Goal: Task Accomplishment & Management: Use online tool/utility

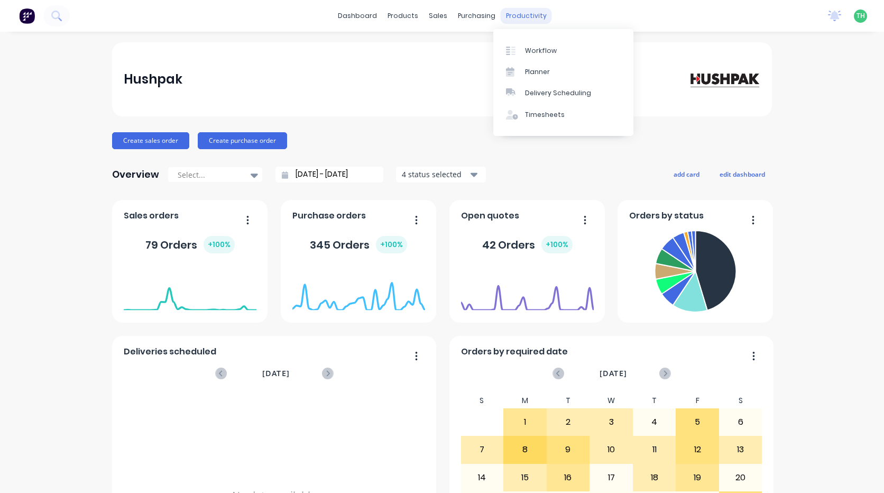
click at [530, 21] on div "productivity" at bounding box center [526, 16] width 51 height 16
click at [537, 120] on link "Timesheets" at bounding box center [563, 114] width 140 height 21
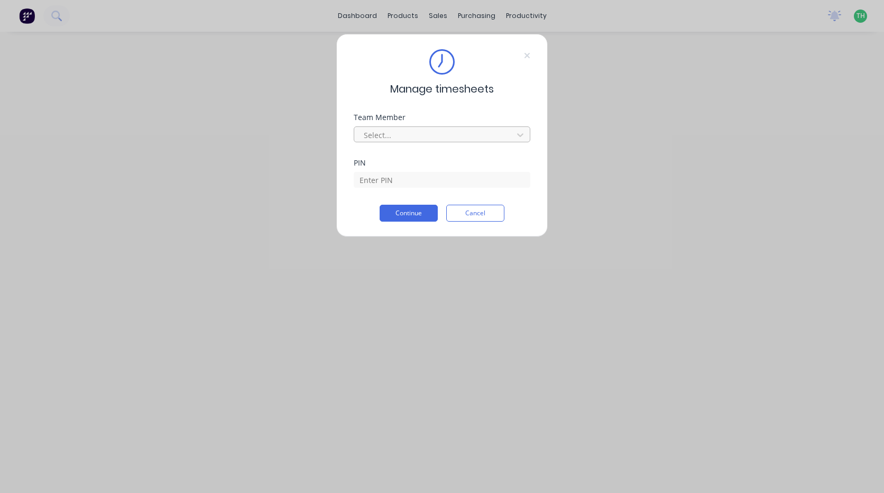
click at [410, 136] on div at bounding box center [435, 134] width 145 height 13
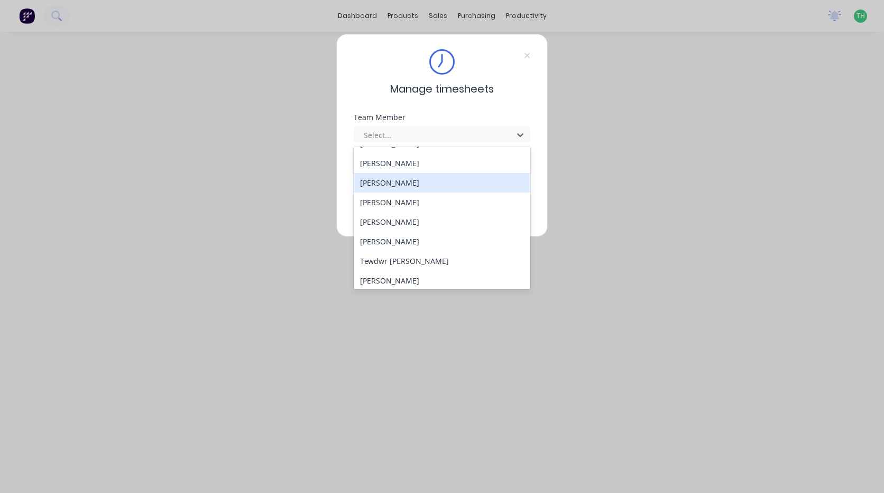
scroll to position [566, 0]
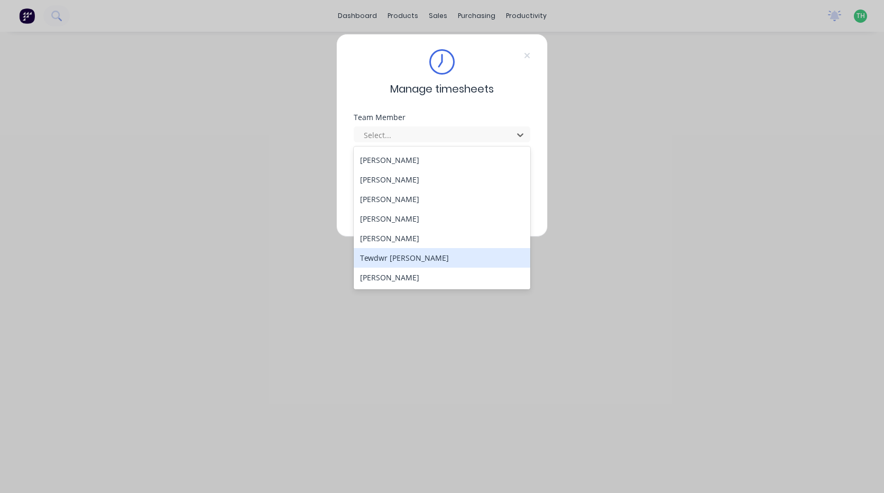
click at [413, 262] on div "Tewdwr [PERSON_NAME]" at bounding box center [442, 258] width 177 height 20
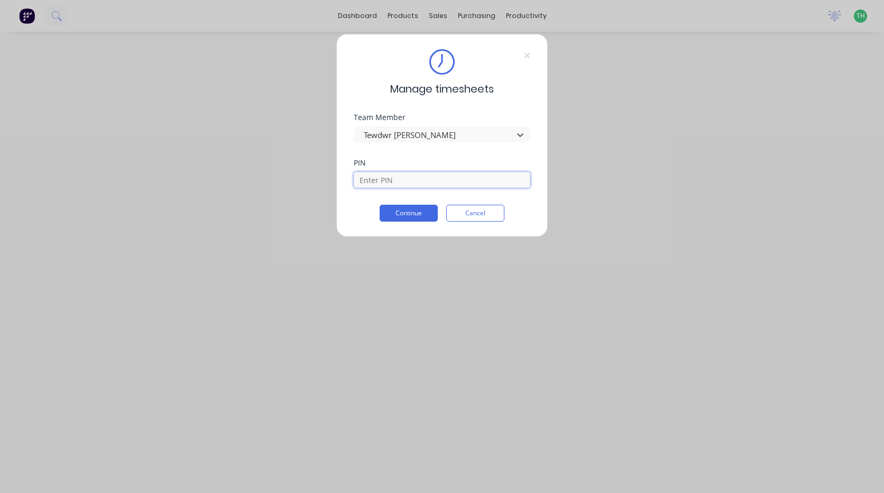
click at [400, 178] on input at bounding box center [442, 180] width 177 height 16
type input "2711"
click at [397, 213] on button "Continue" at bounding box center [409, 213] width 58 height 17
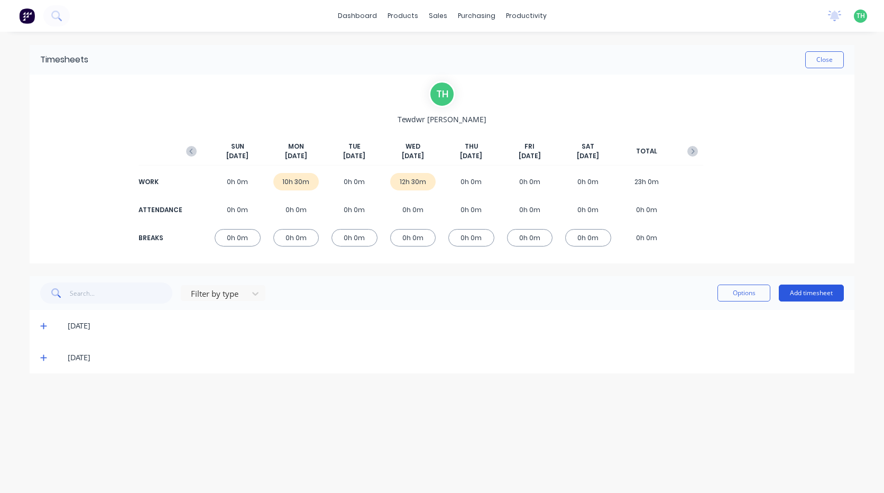
click at [816, 293] on button "Add timesheet" at bounding box center [811, 292] width 65 height 17
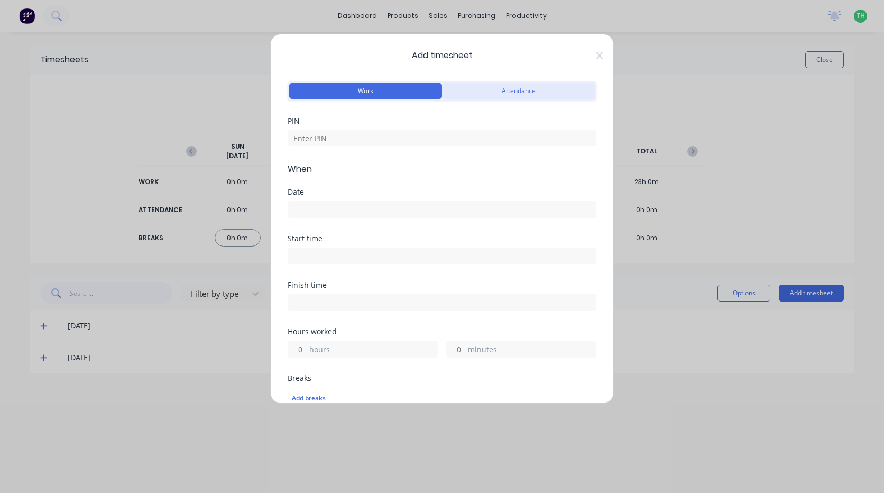
click at [487, 94] on button "Attendance" at bounding box center [518, 91] width 153 height 16
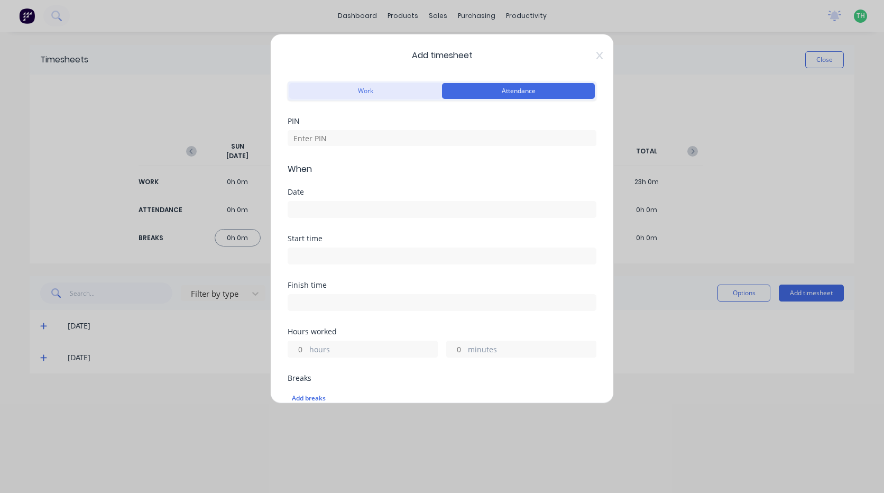
click at [415, 88] on button "Work" at bounding box center [365, 91] width 153 height 16
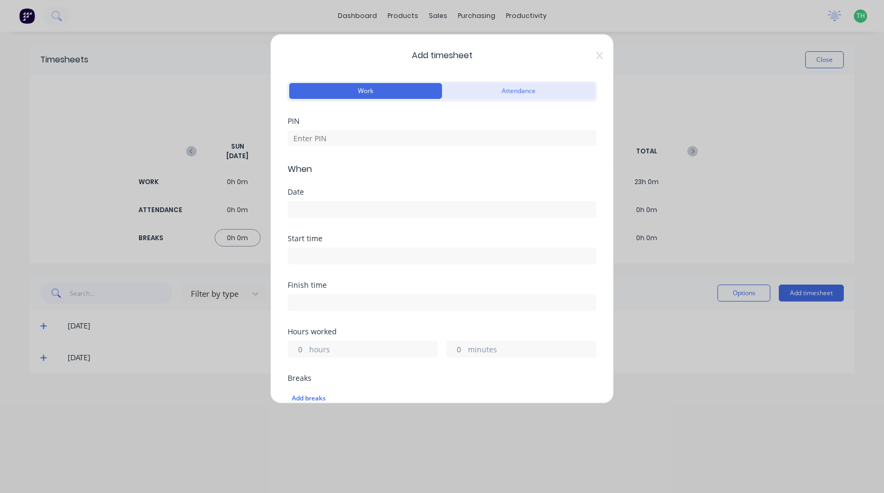
click at [501, 84] on button "Attendance" at bounding box center [518, 91] width 153 height 16
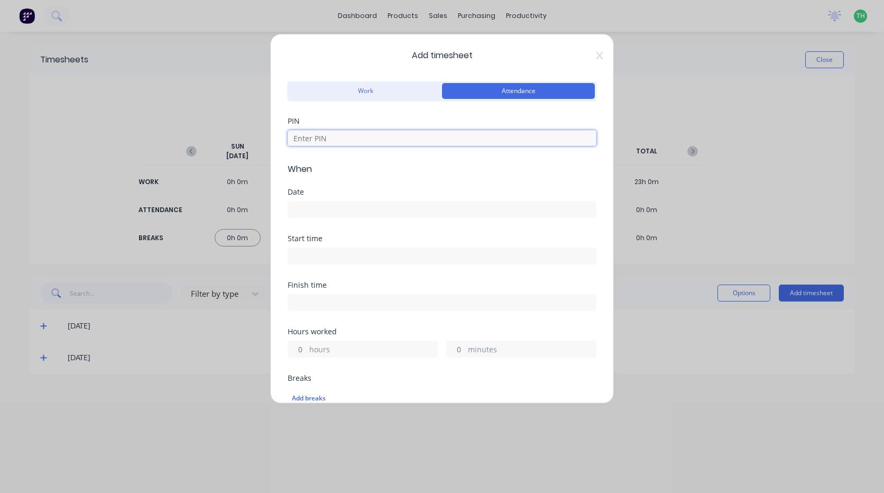
click at [356, 137] on input at bounding box center [442, 138] width 309 height 16
type input "2711"
click at [345, 204] on input at bounding box center [442, 209] width 308 height 16
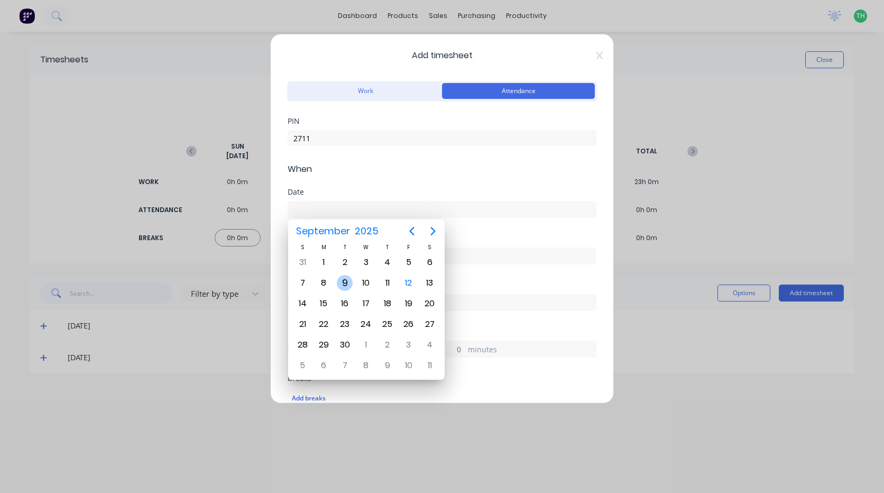
click at [344, 284] on div "9" at bounding box center [345, 283] width 16 height 16
type input "[DATE]"
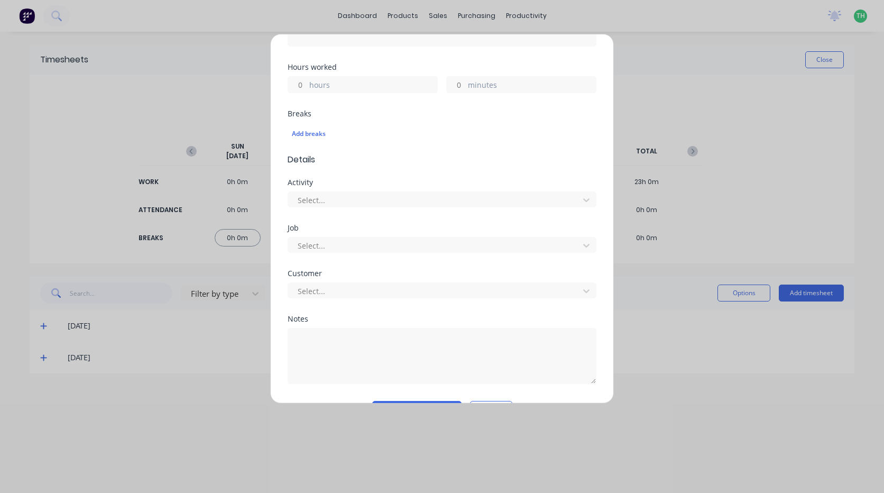
scroll to position [294, 0]
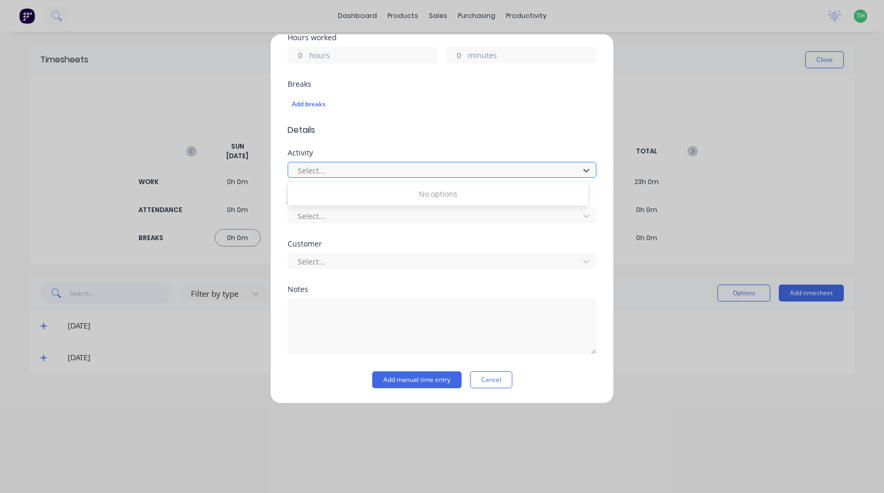
click at [345, 168] on div at bounding box center [435, 170] width 277 height 13
click at [393, 244] on div "Customer" at bounding box center [442, 243] width 309 height 7
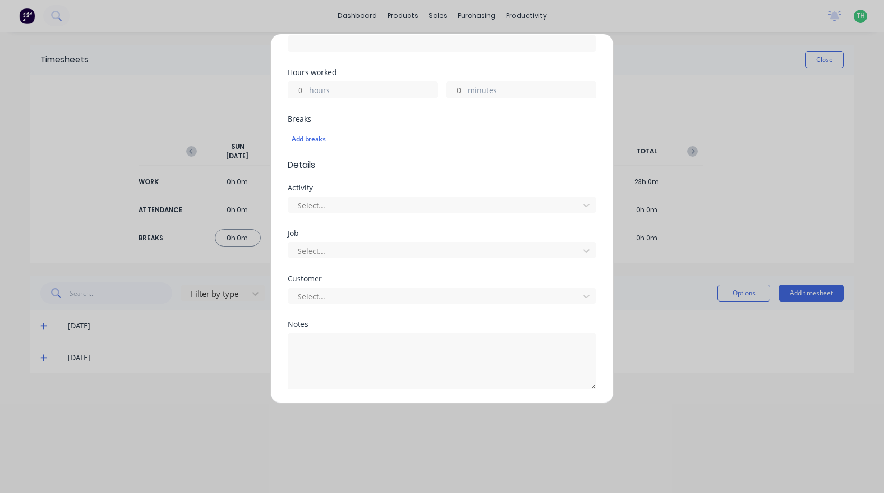
scroll to position [241, 0]
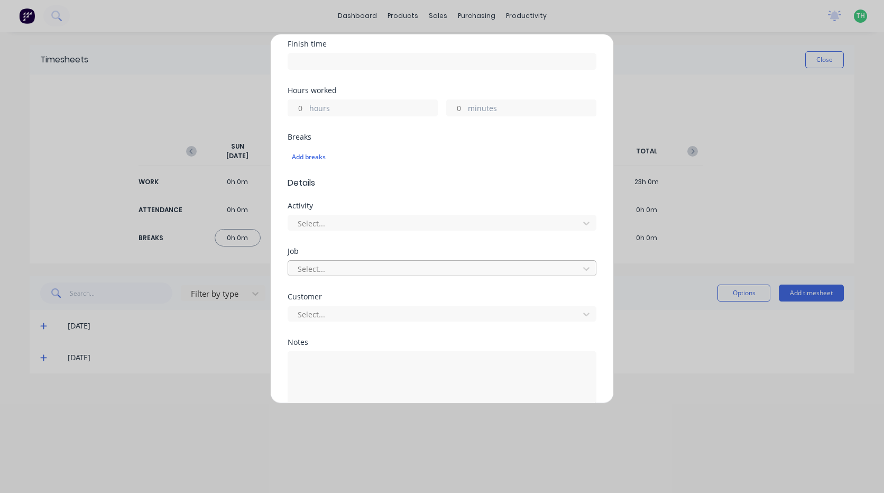
click at [361, 271] on div at bounding box center [435, 268] width 277 height 13
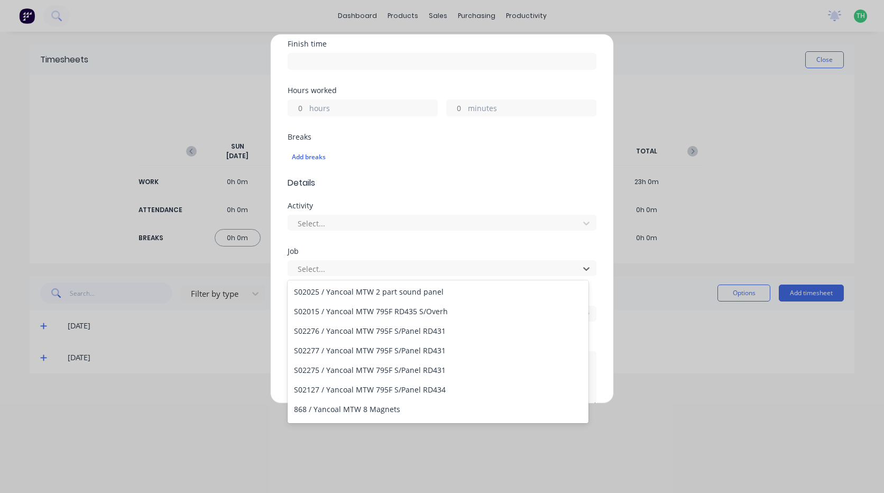
scroll to position [31687, 0]
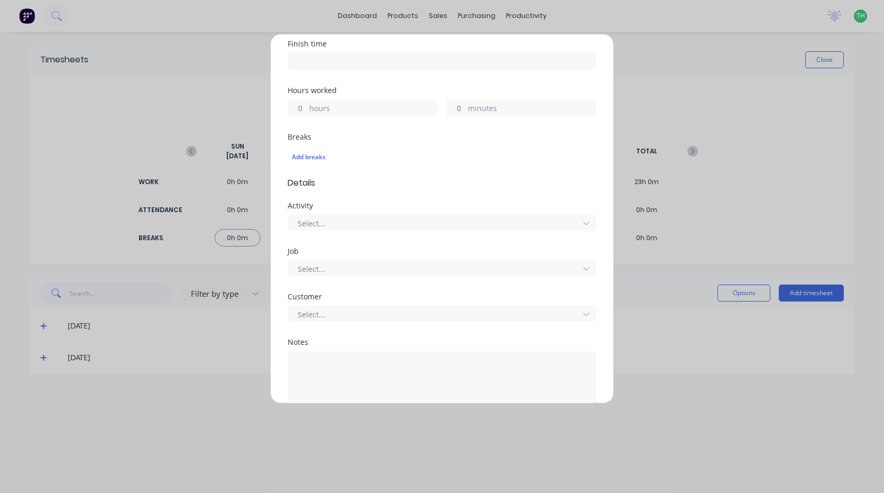
click at [408, 177] on span "Details" at bounding box center [442, 183] width 309 height 13
click at [676, 70] on div "Add timesheet Work Attendance PIN 2711 When Date [DATE] Start time Finish time …" at bounding box center [442, 246] width 884 height 493
